Goal: Communication & Community: Answer question/provide support

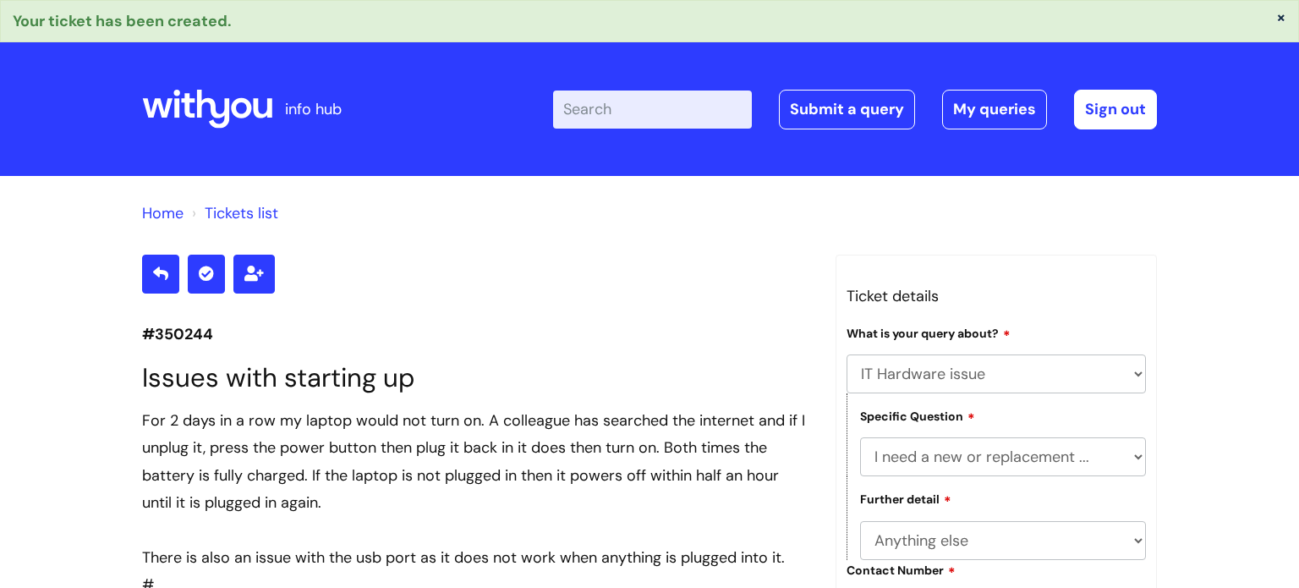
select select "IT Hardware issue"
select select "I need a new or replacement ..."
select select "Anything else"
click at [1009, 97] on link "My queries" at bounding box center [994, 109] width 105 height 39
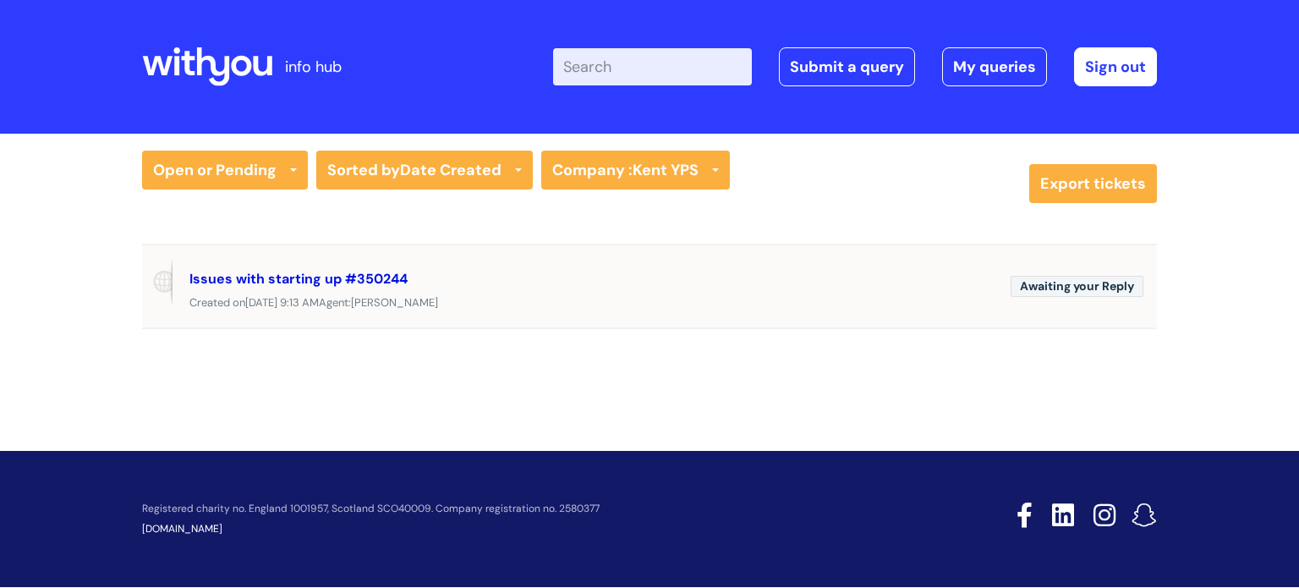
click at [297, 282] on link "Issues with starting up #350244" at bounding box center [298, 279] width 218 height 18
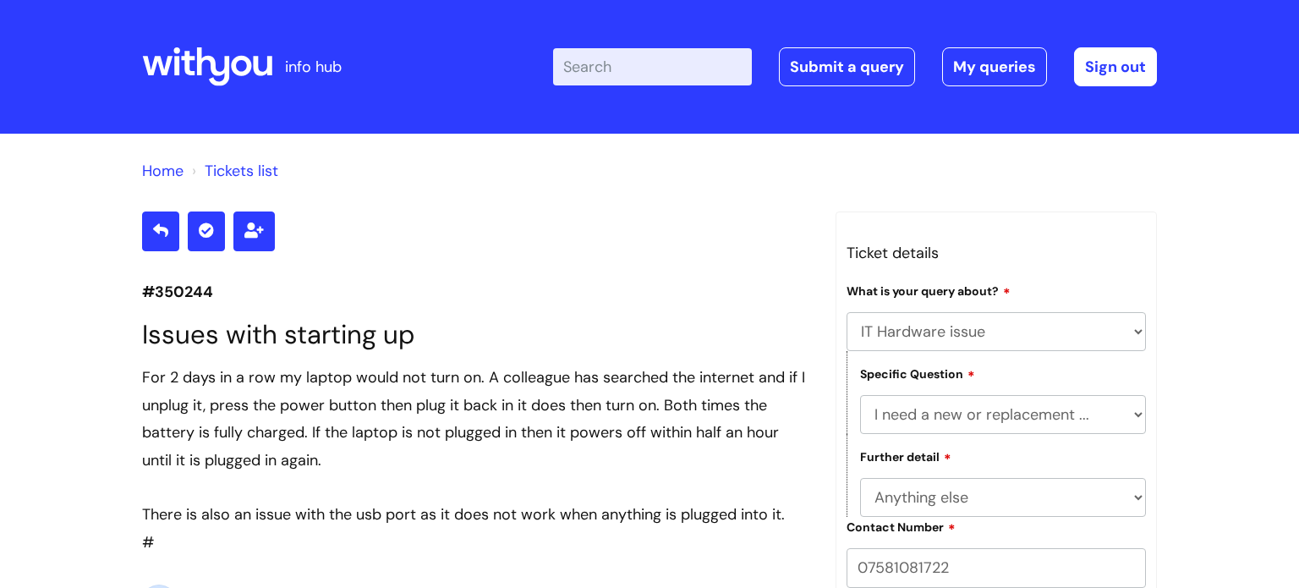
select select "IT Hardware issue"
select select "I need a new or replacement ..."
select select "Anything else"
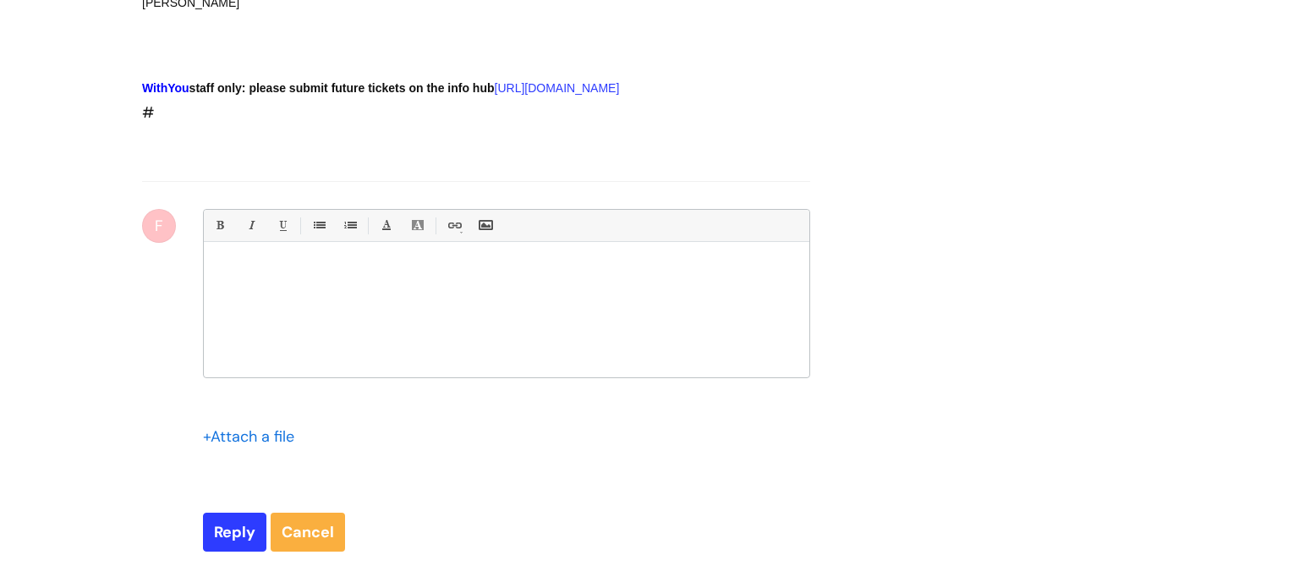
scroll to position [816, 0]
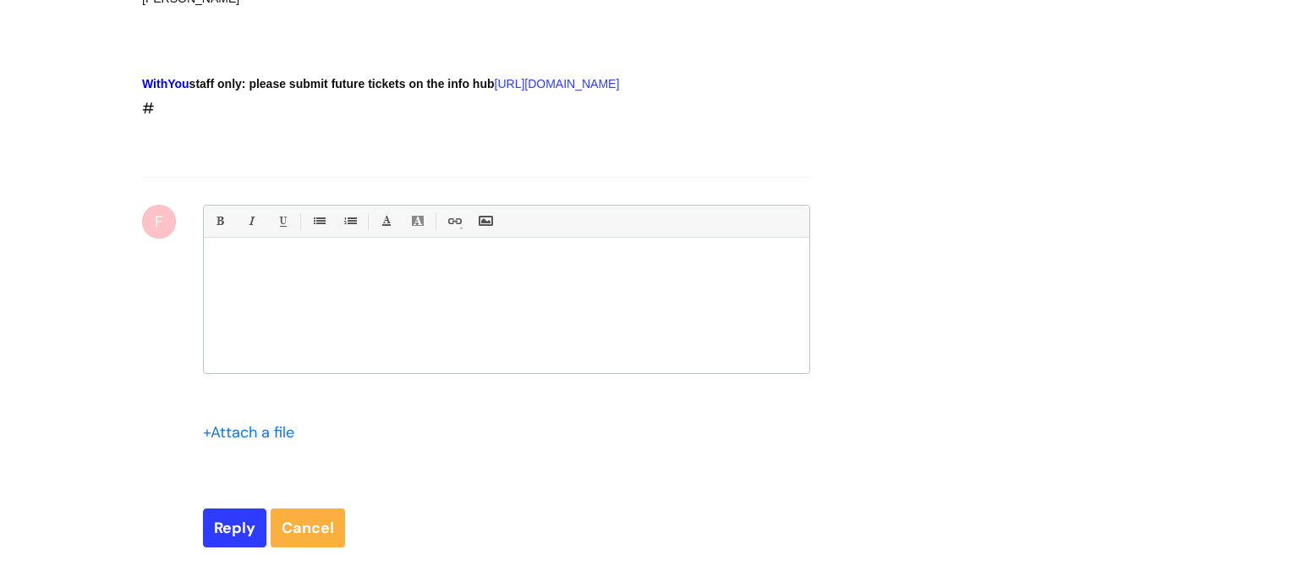
click at [429, 310] on div at bounding box center [506, 309] width 605 height 127
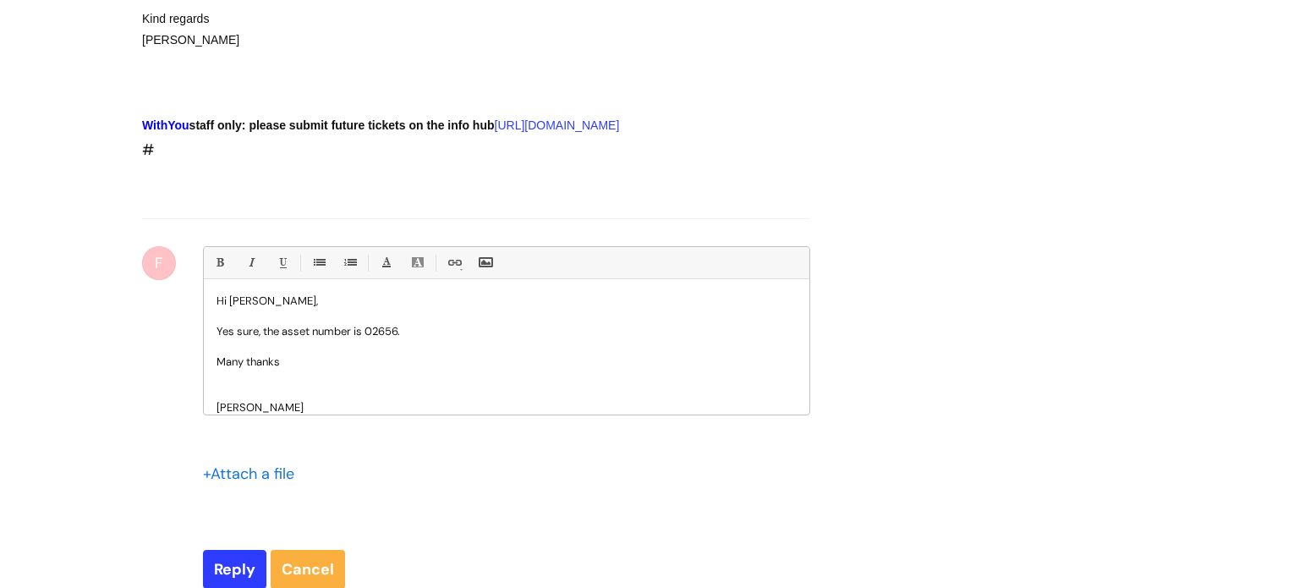
scroll to position [778, 0]
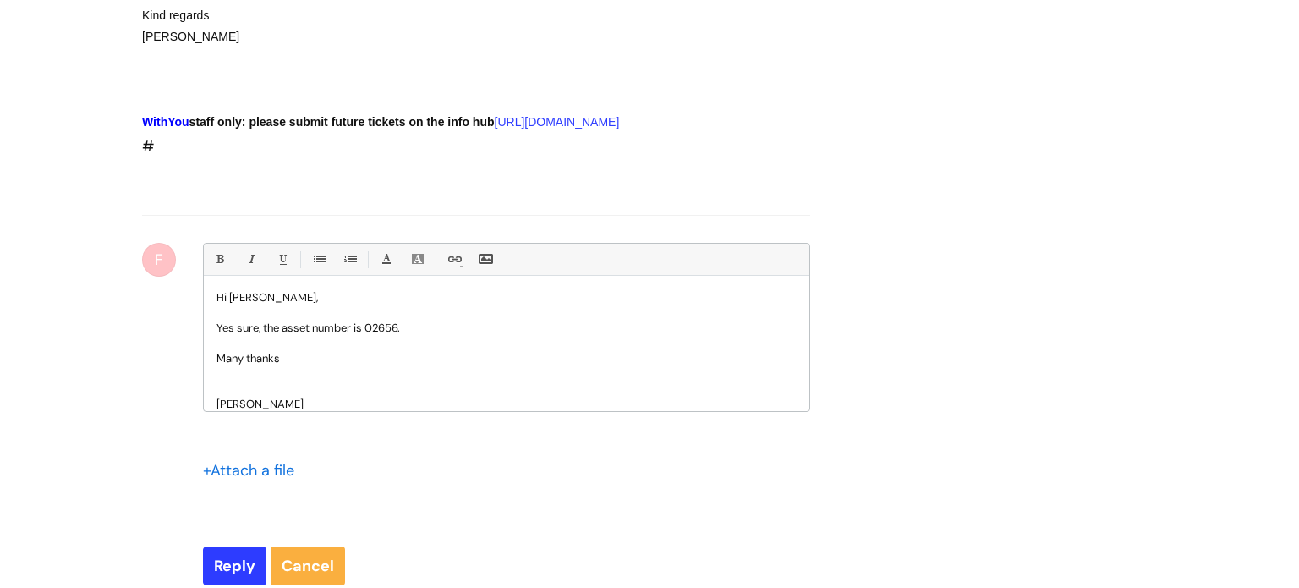
click at [249, 397] on p at bounding box center [506, 388] width 580 height 15
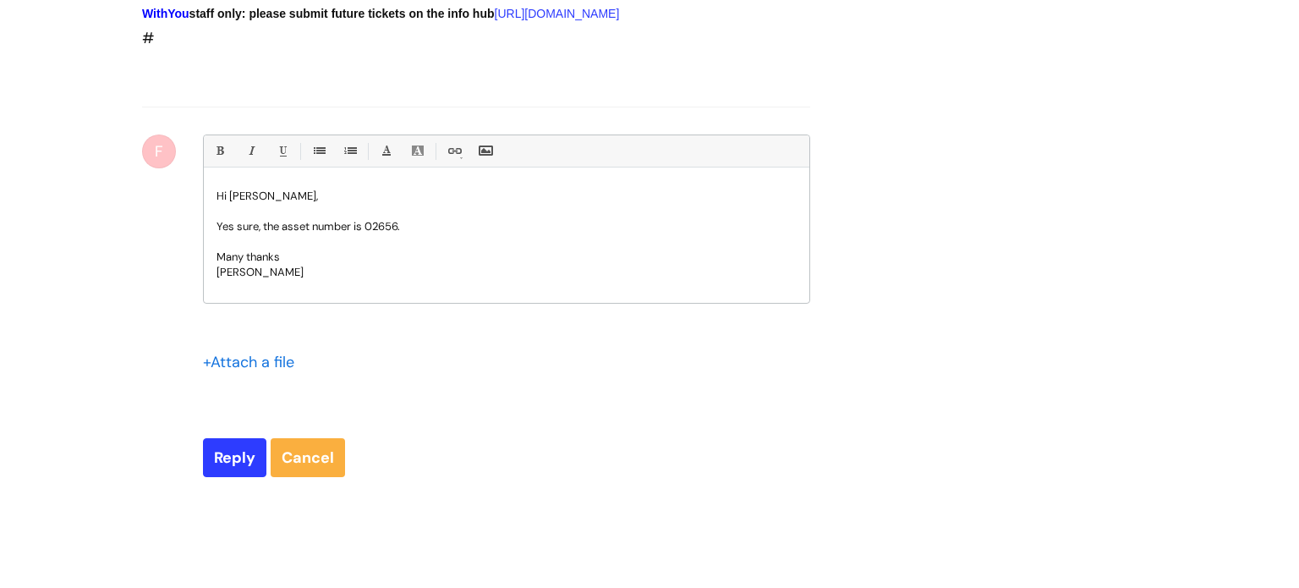
scroll to position [887, 0]
click at [249, 473] on input "Reply" at bounding box center [234, 456] width 63 height 39
type input "Please Wait..."
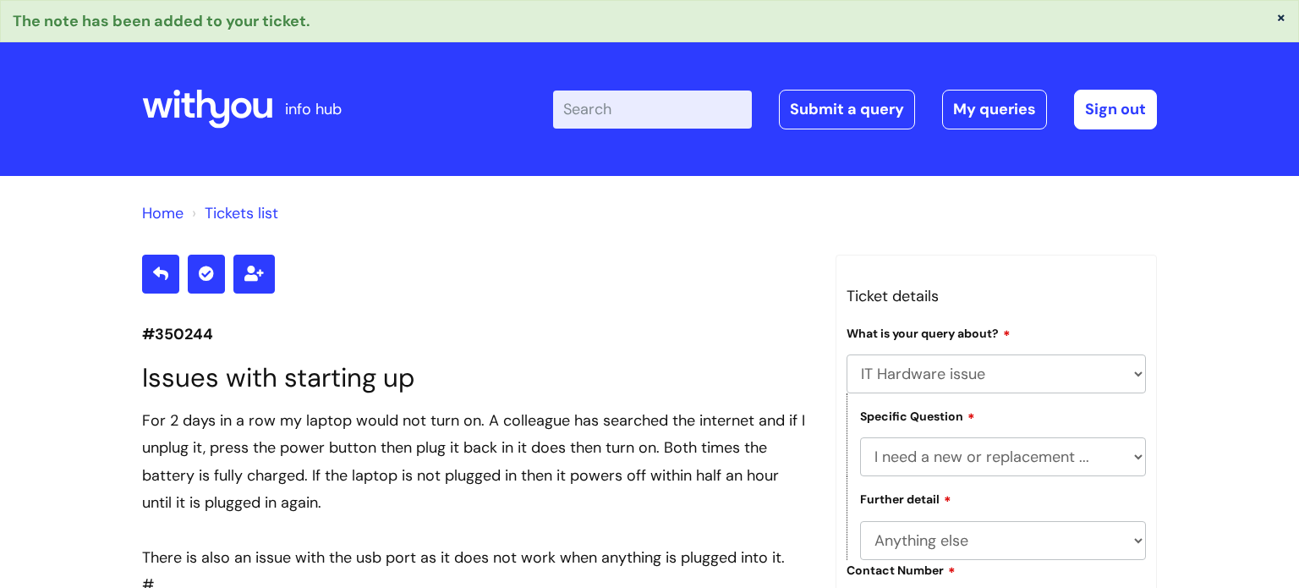
select select "IT Hardware issue"
select select "I need a new or replacement ..."
select select "Anything else"
click at [979, 108] on link "My queries" at bounding box center [994, 109] width 105 height 39
